Goal: Task Accomplishment & Management: Manage account settings

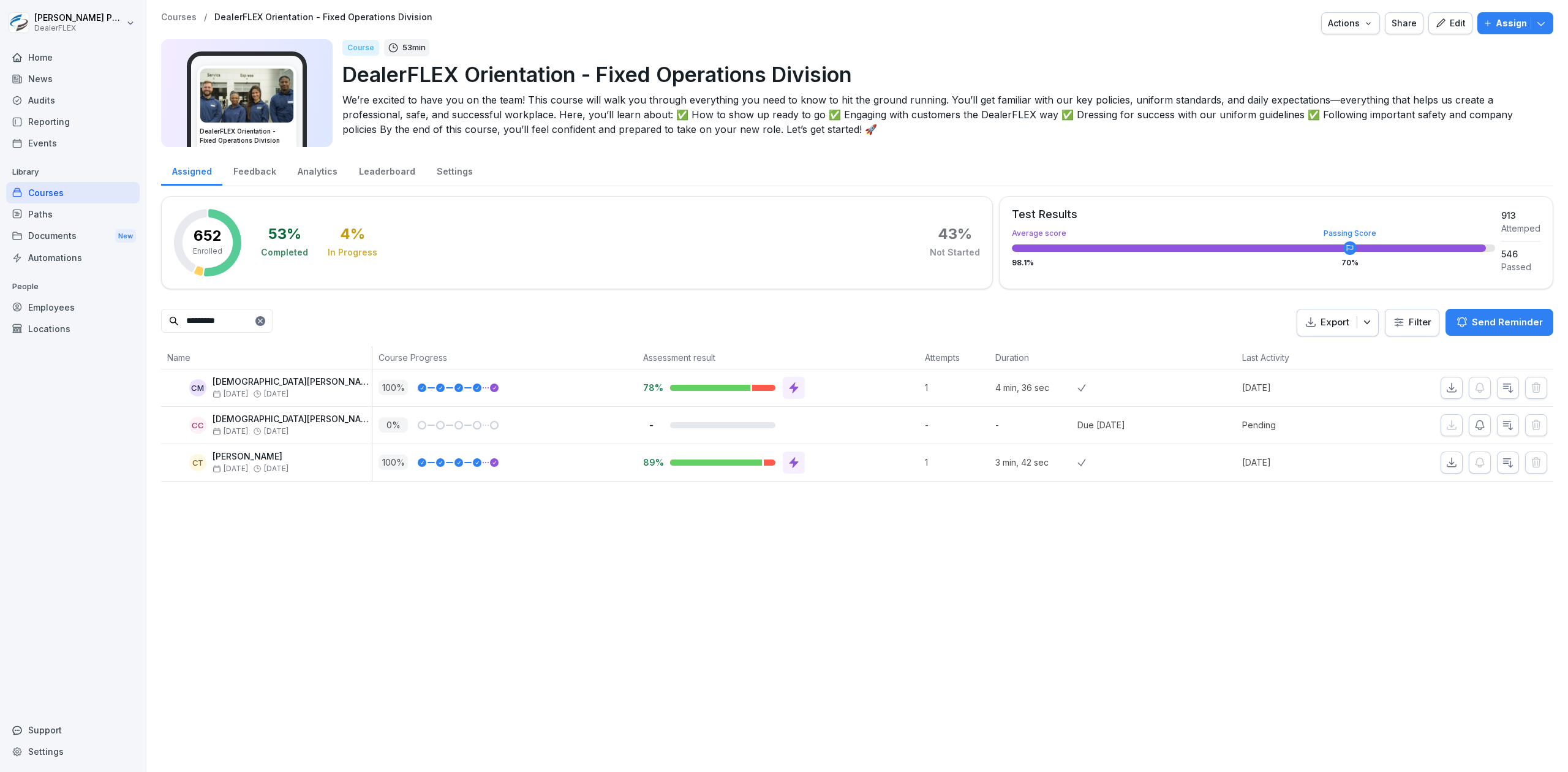
type input "*********"
click at [1056, 431] on p "-" at bounding box center [1036, 424] width 82 height 13
click at [1501, 430] on icon "button" at bounding box center [1508, 425] width 13 height 13
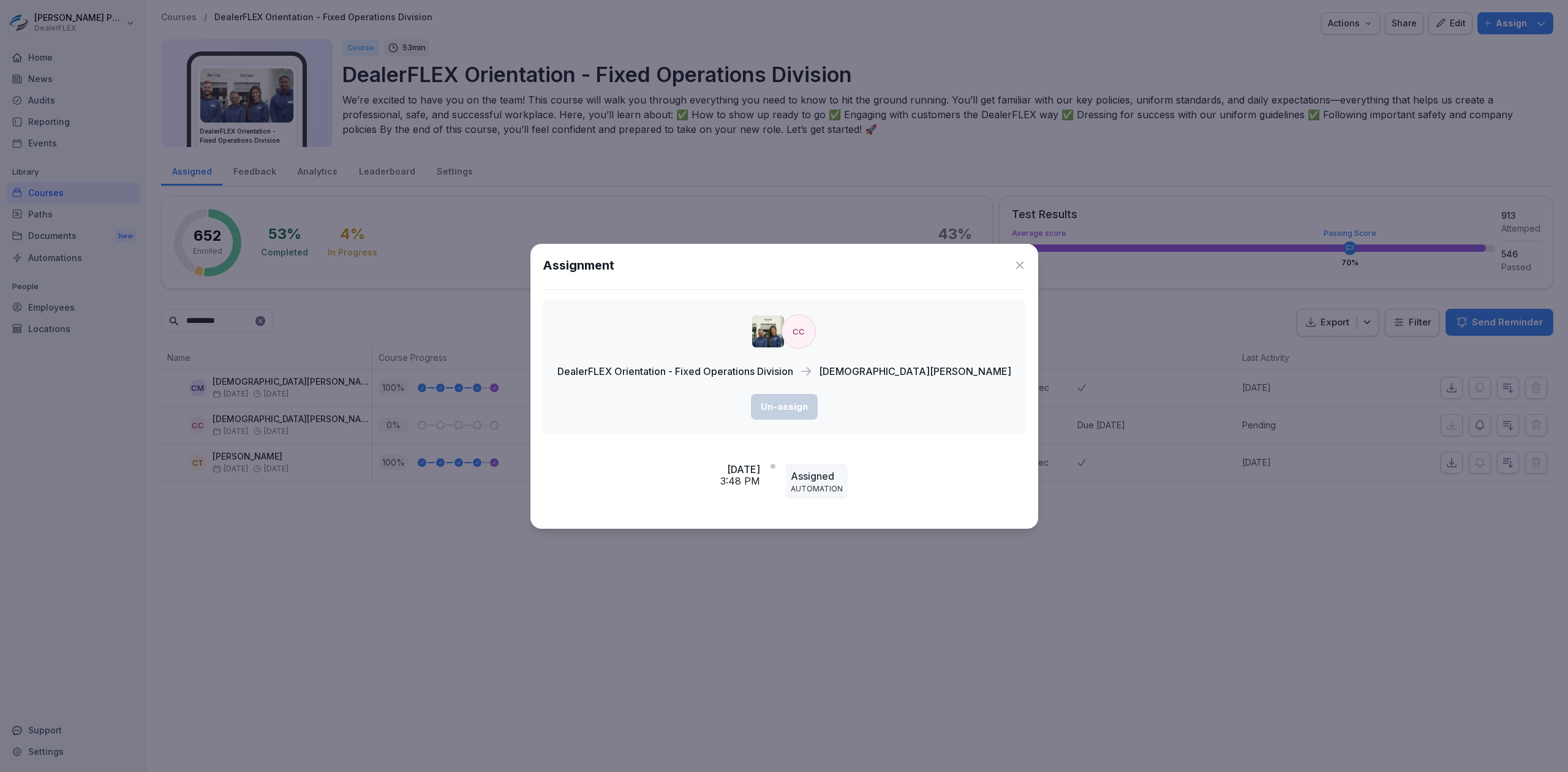
click at [842, 477] on p "Assigned" at bounding box center [816, 475] width 52 height 15
click at [954, 261] on div "Assignment" at bounding box center [784, 265] width 483 height 18
click at [1014, 260] on icon at bounding box center [1020, 265] width 13 height 13
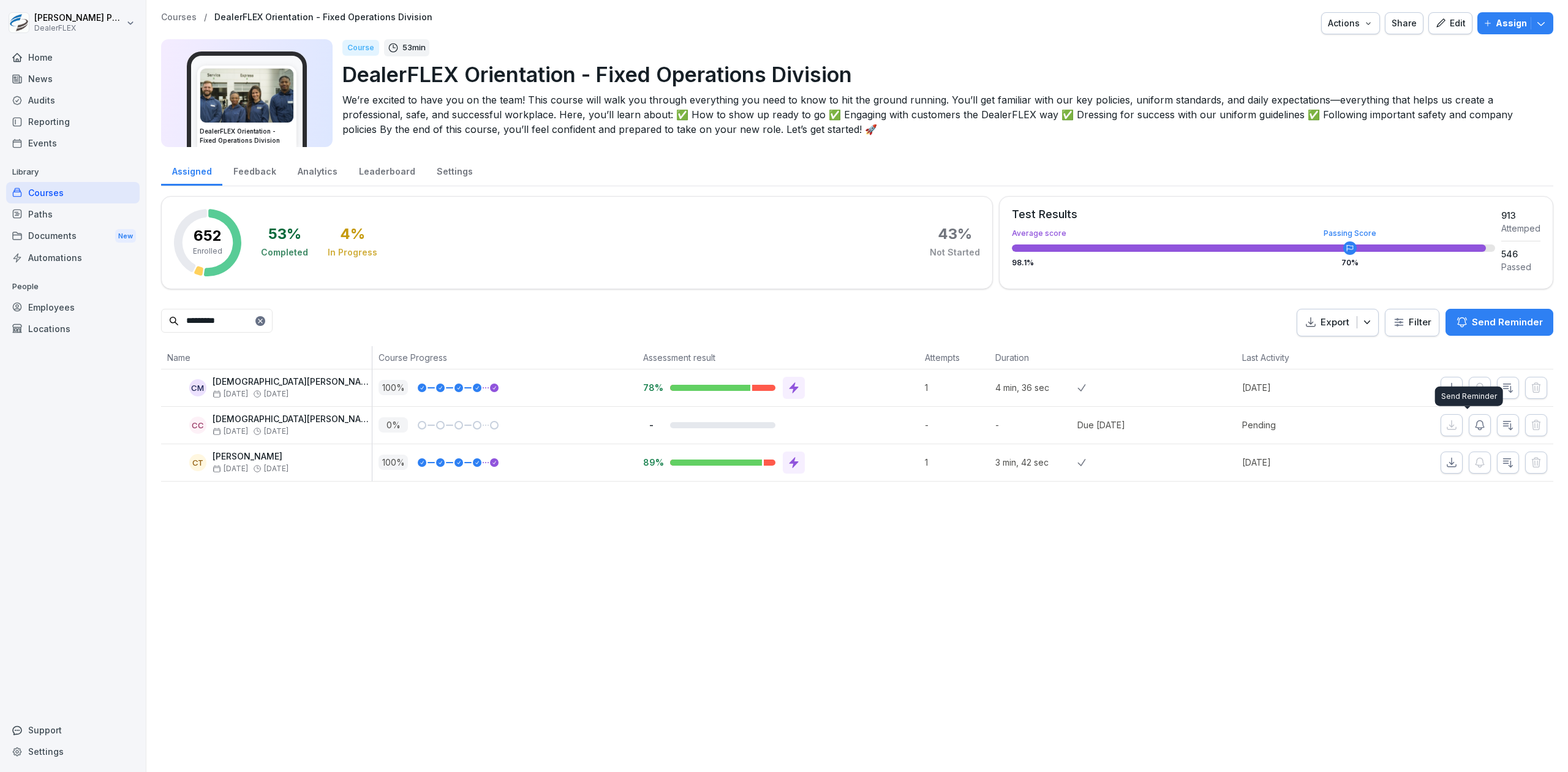
click at [1473, 420] on icon "button" at bounding box center [1480, 425] width 13 height 13
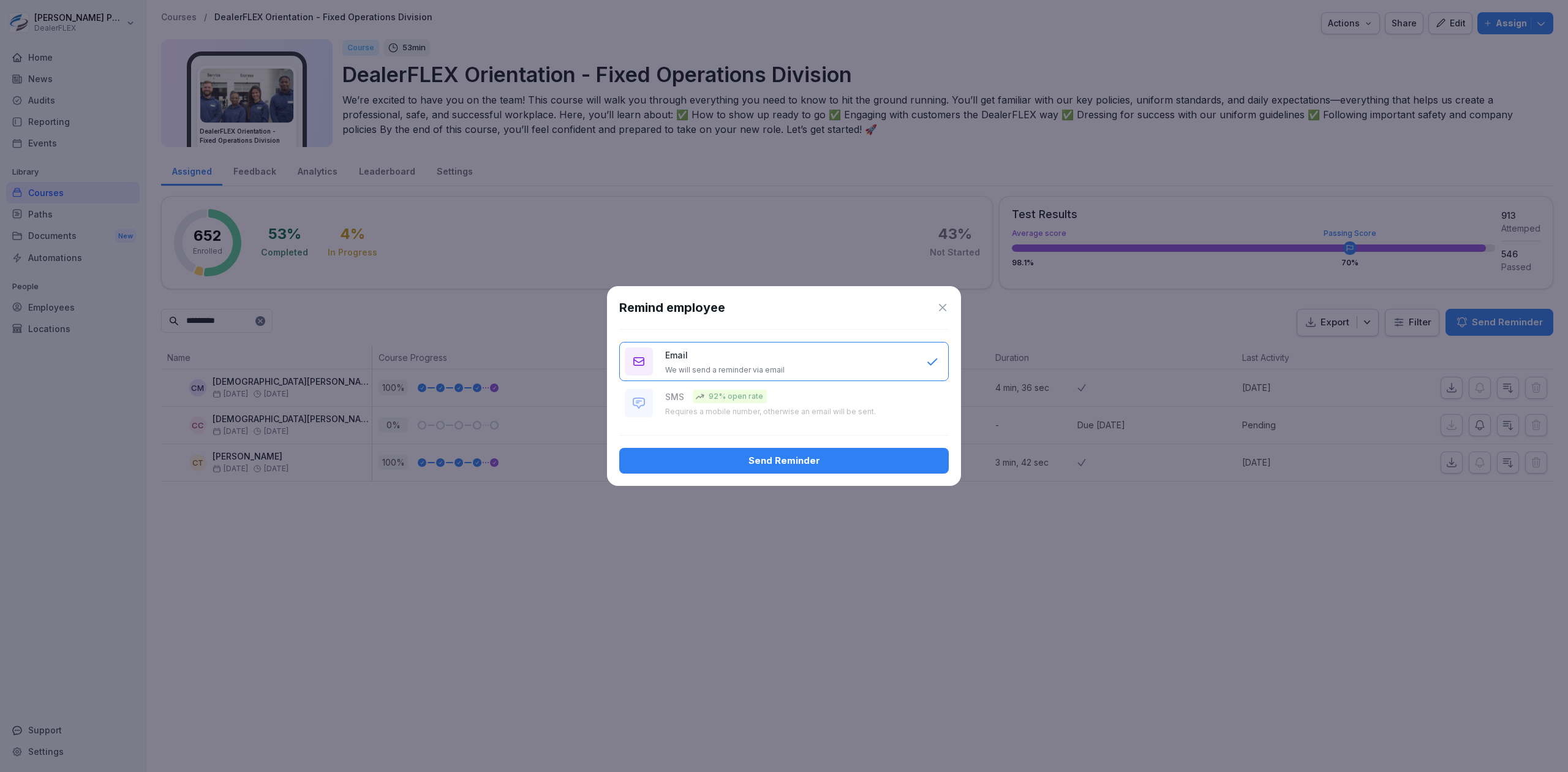
click at [779, 462] on div "Send Reminder" at bounding box center [784, 460] width 310 height 13
